Goal: Information Seeking & Learning: Learn about a topic

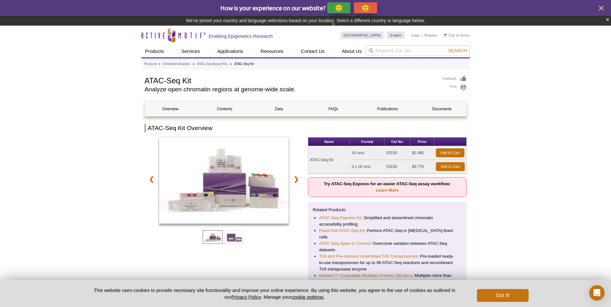
click at [318, 161] on td "ATAC-Seq Kit" at bounding box center [329, 160] width 42 height 28
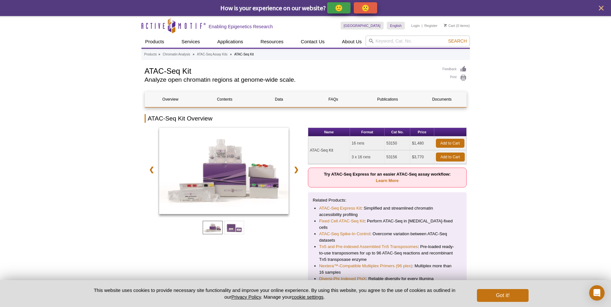
copy tr "ATAC-Seq Kit"
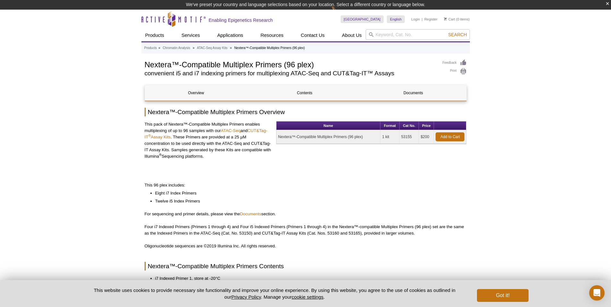
click at [195, 71] on h2 "convenient i5 and i7 indexing primers for multiplexing ATAC-Seq and CUT&Tag-IT™…" at bounding box center [291, 74] width 292 height 6
click at [197, 66] on h1 "Nextera™-Compatible Multiplex Primers (96 plex)" at bounding box center [291, 64] width 292 height 10
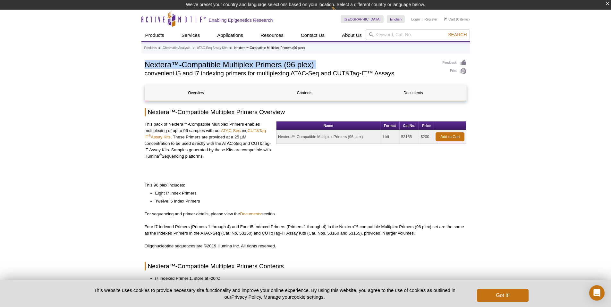
copy div "Nextera™-Compatible Multiplex Primers (96 plex)"
